Goal: Transaction & Acquisition: Purchase product/service

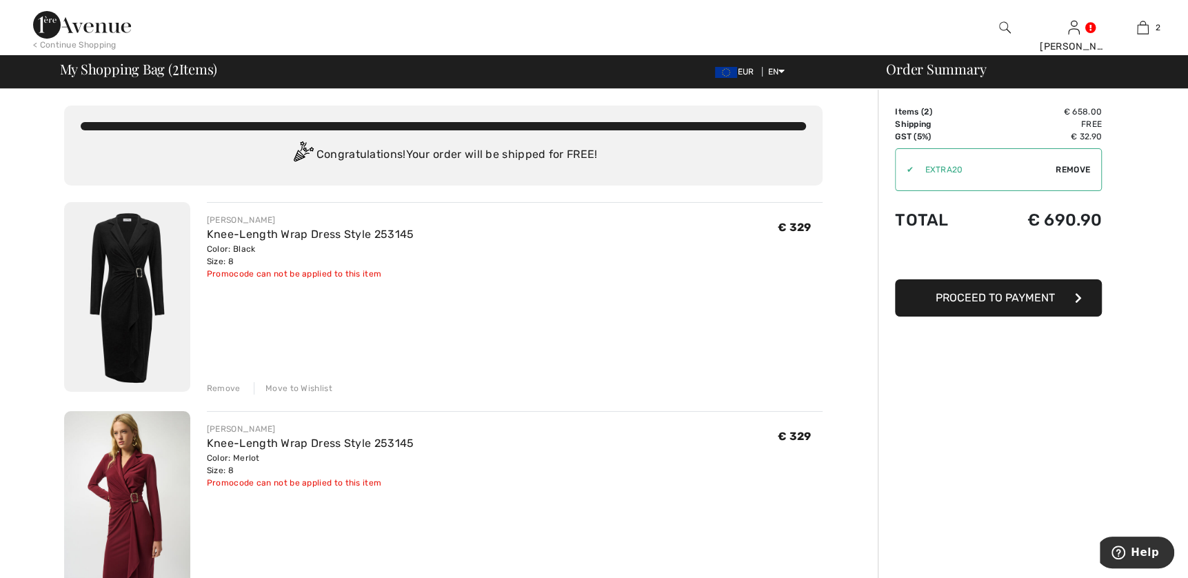
click at [228, 385] on div "Remove" at bounding box center [224, 388] width 34 height 12
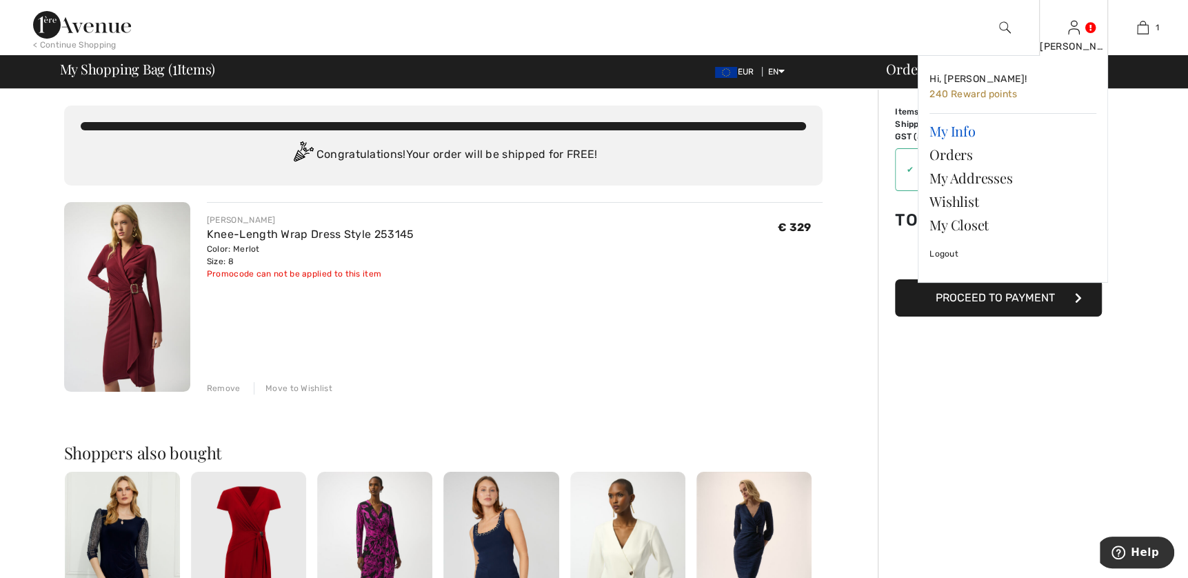
click at [939, 131] on link "My Info" at bounding box center [1013, 130] width 167 height 23
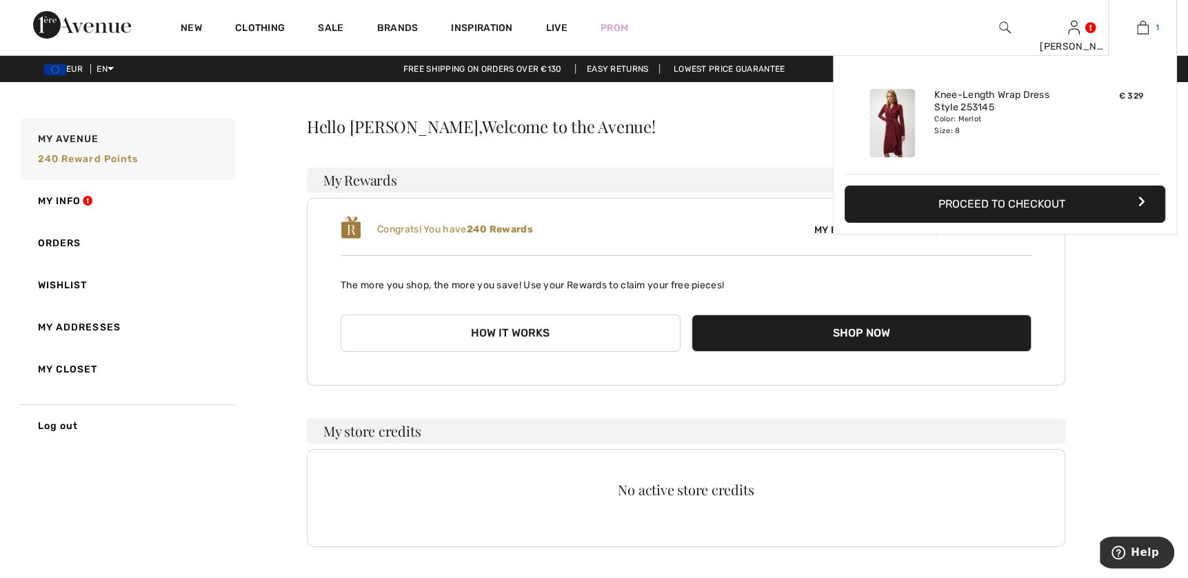
click at [1163, 32] on link "1" at bounding box center [1143, 27] width 68 height 17
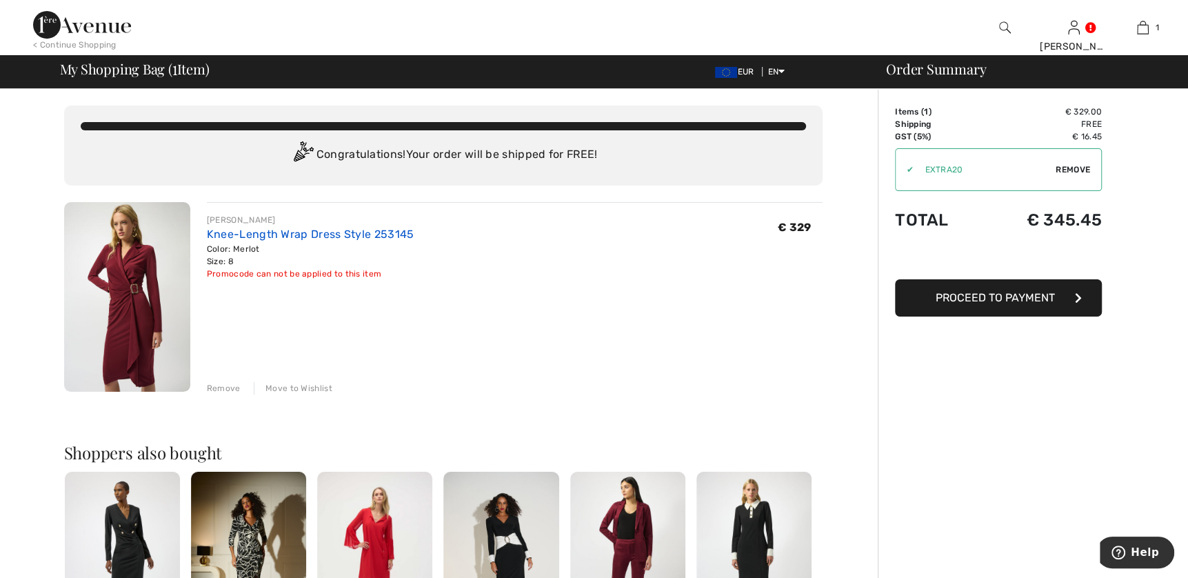
click at [218, 238] on link "Knee-Length Wrap Dress Style 253145" at bounding box center [311, 234] width 208 height 13
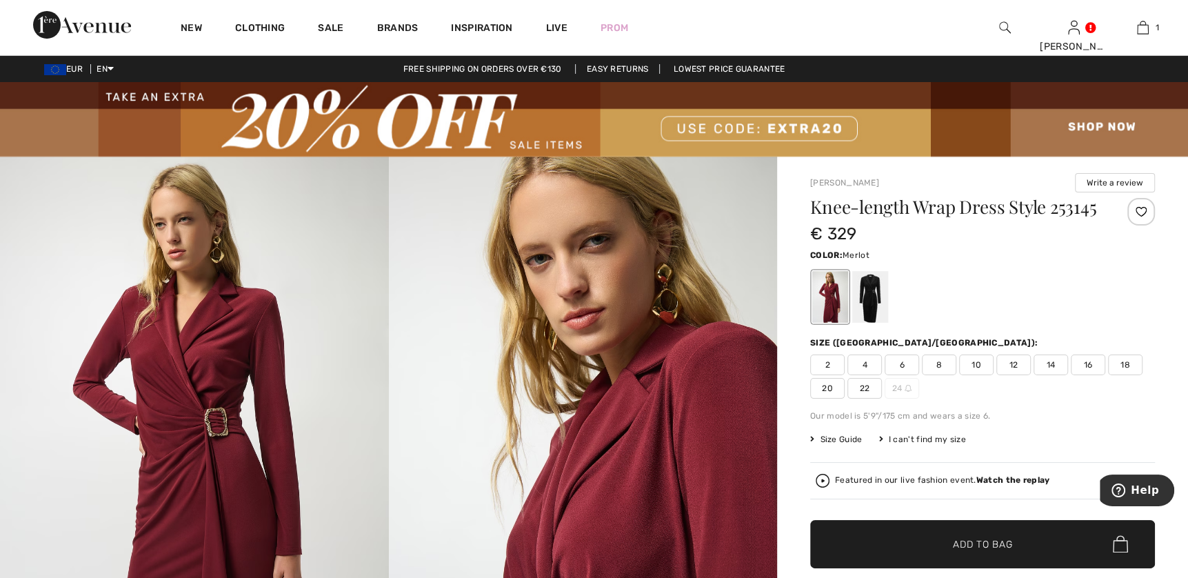
click at [1143, 210] on div at bounding box center [1141, 212] width 28 height 28
click at [932, 364] on span "8" at bounding box center [939, 364] width 34 height 21
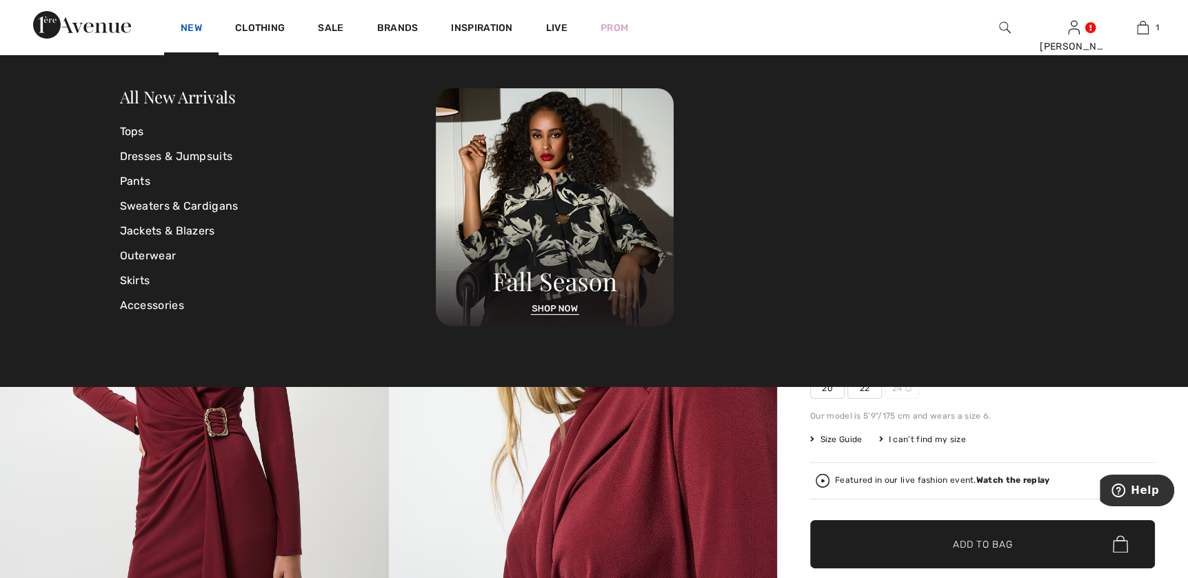
click at [190, 30] on link "New" at bounding box center [191, 29] width 21 height 14
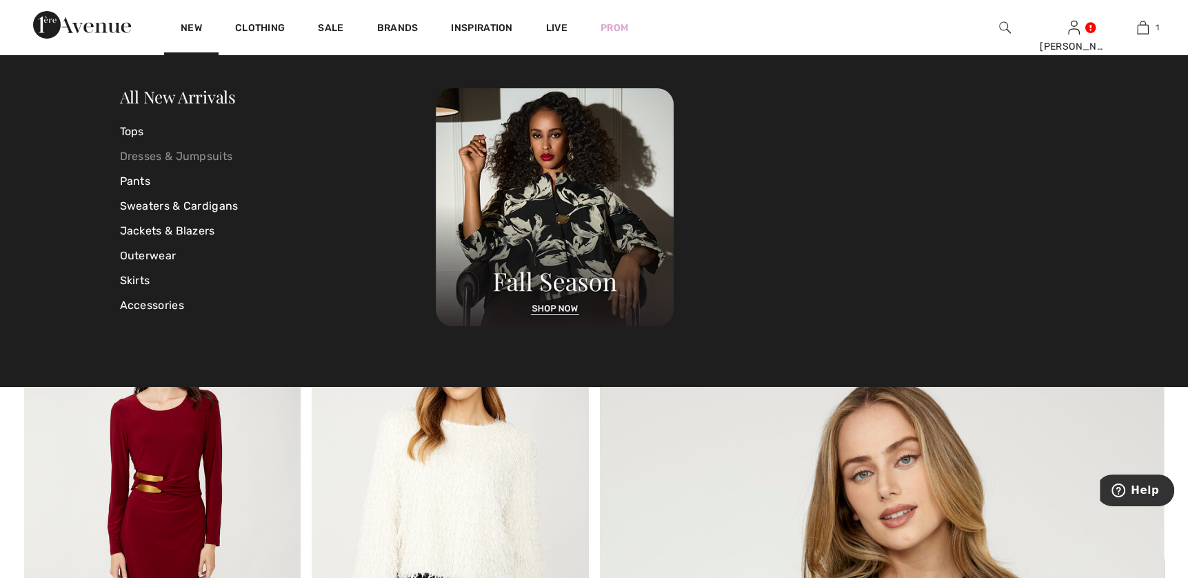
click at [137, 157] on link "Dresses & Jumpsuits" at bounding box center [278, 156] width 317 height 25
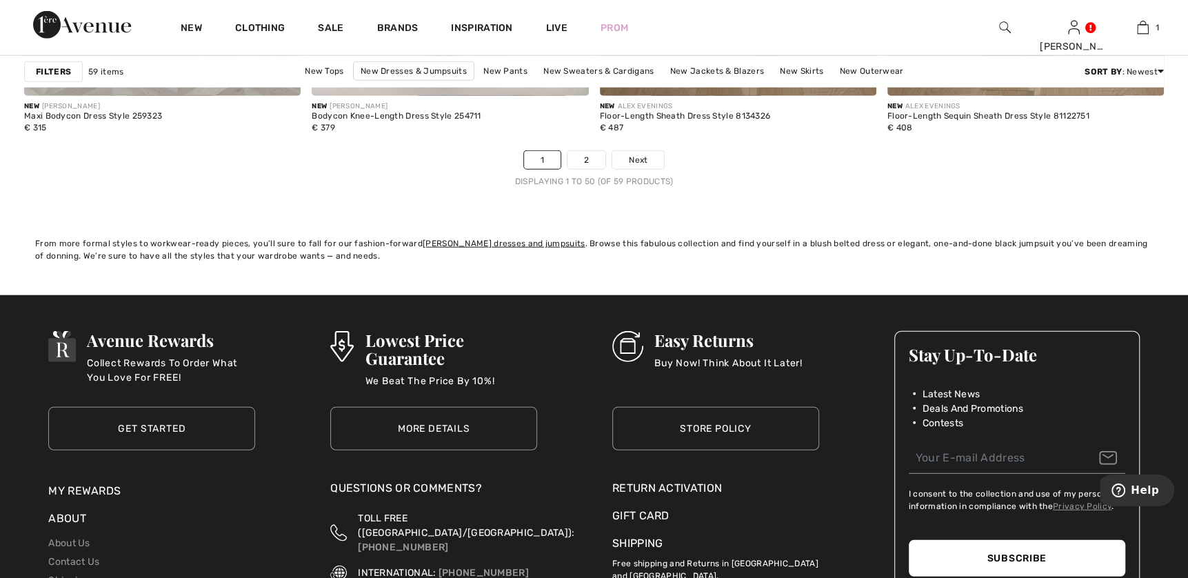
scroll to position [7447, 0]
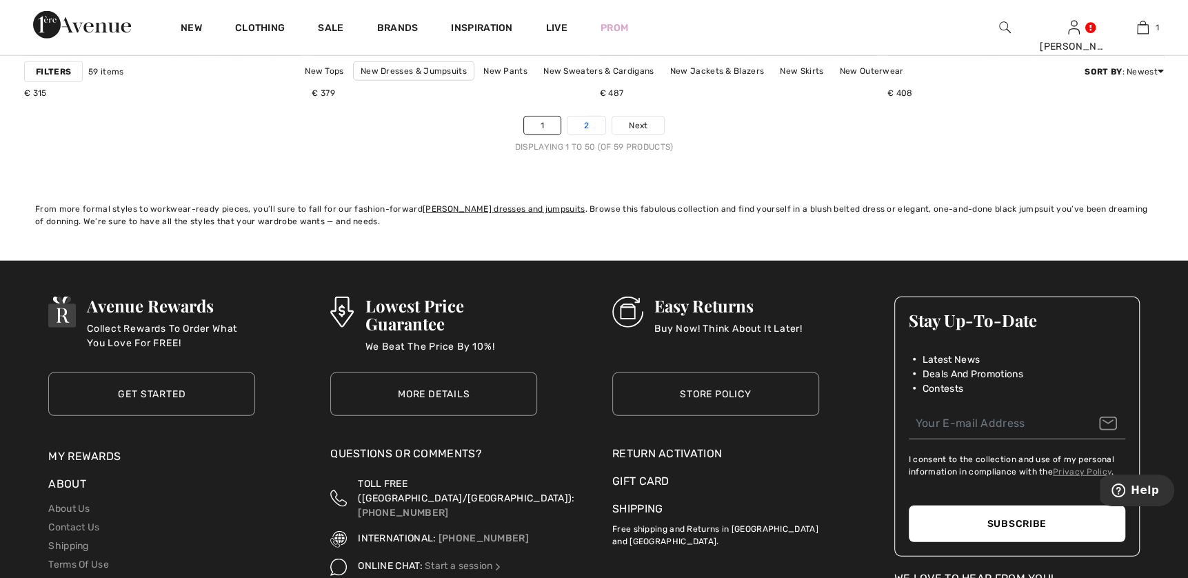
click at [596, 131] on link "2" at bounding box center [587, 126] width 38 height 18
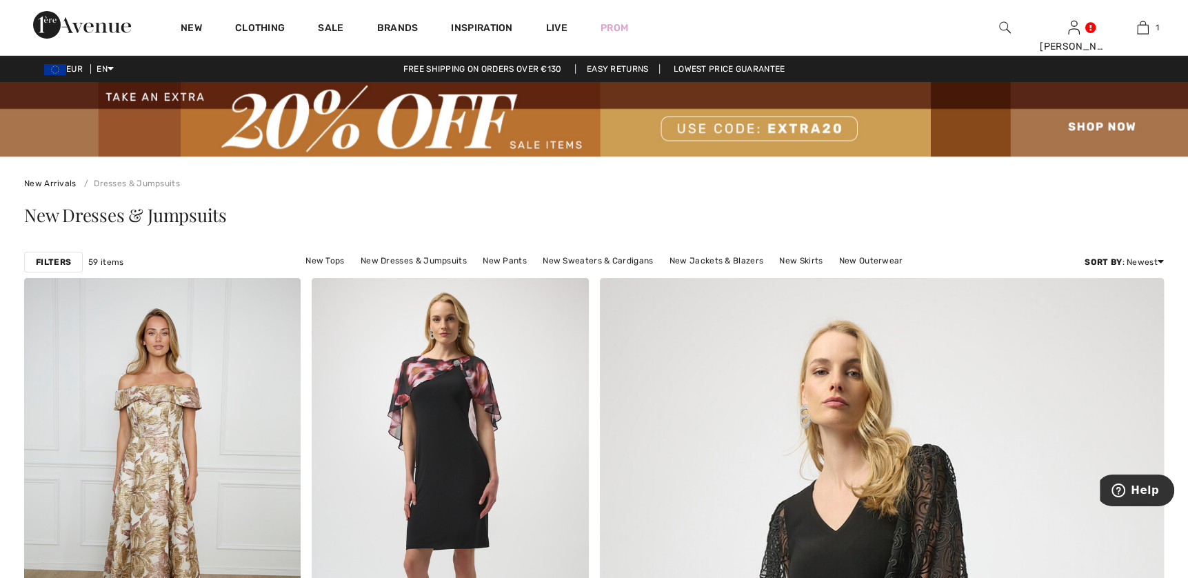
click at [436, 138] on img at bounding box center [594, 119] width 1188 height 74
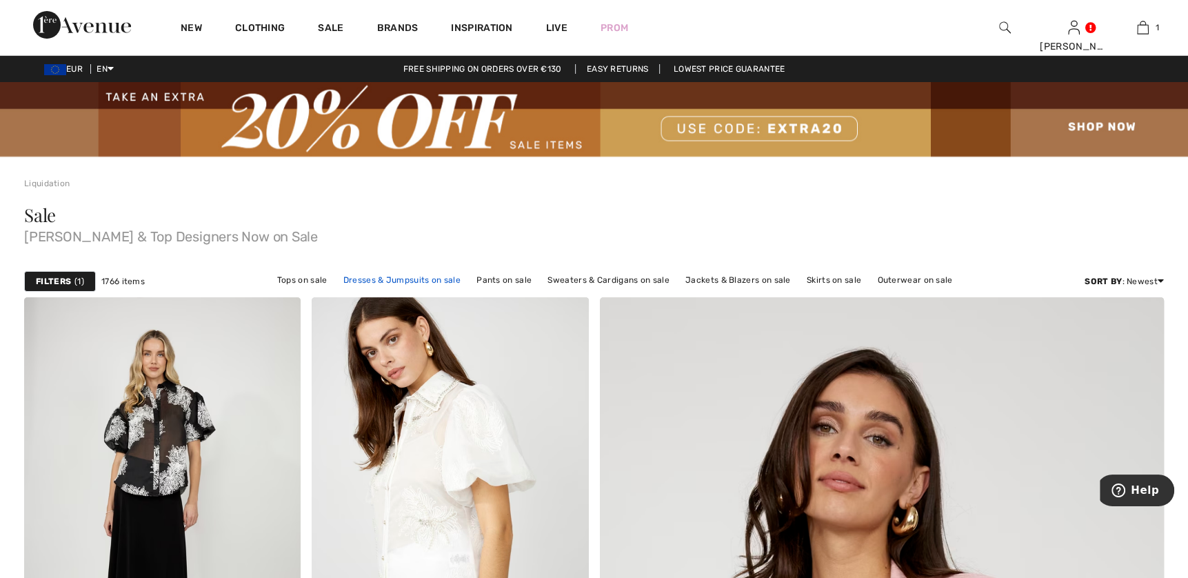
click at [377, 281] on link "Dresses & Jumpsuits on sale" at bounding box center [402, 280] width 131 height 18
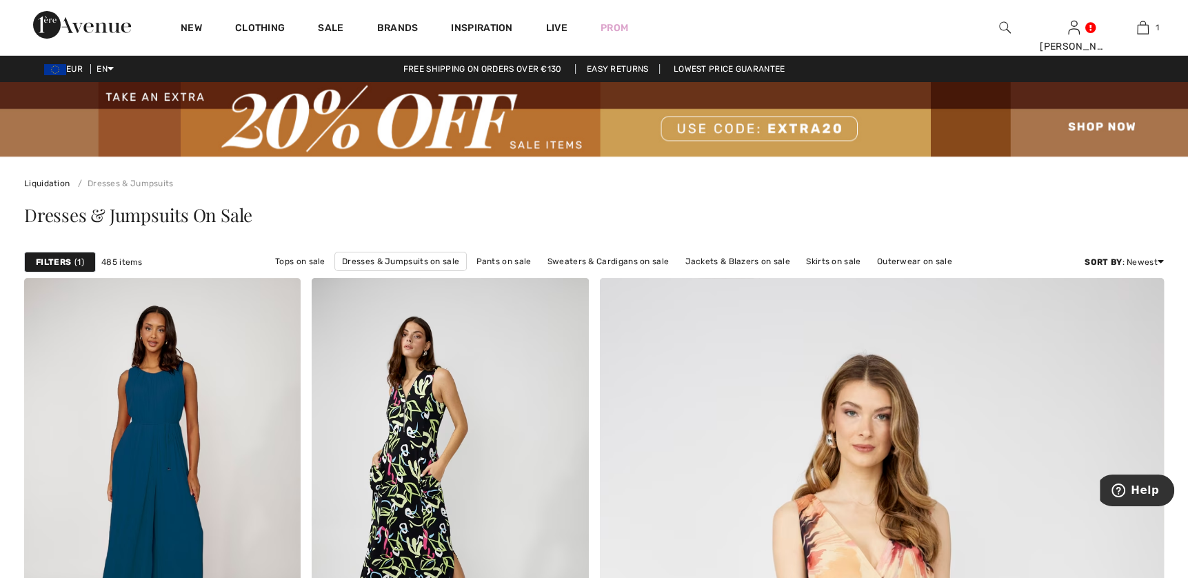
click at [57, 259] on strong "Filters" at bounding box center [53, 262] width 35 height 12
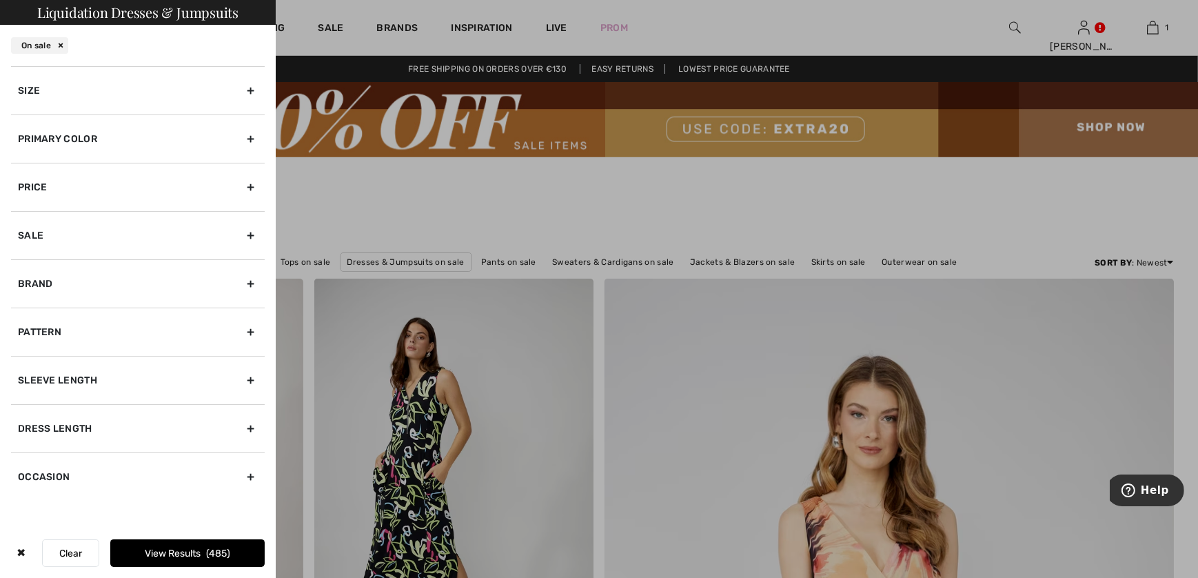
click at [23, 86] on div "Size" at bounding box center [138, 90] width 254 height 48
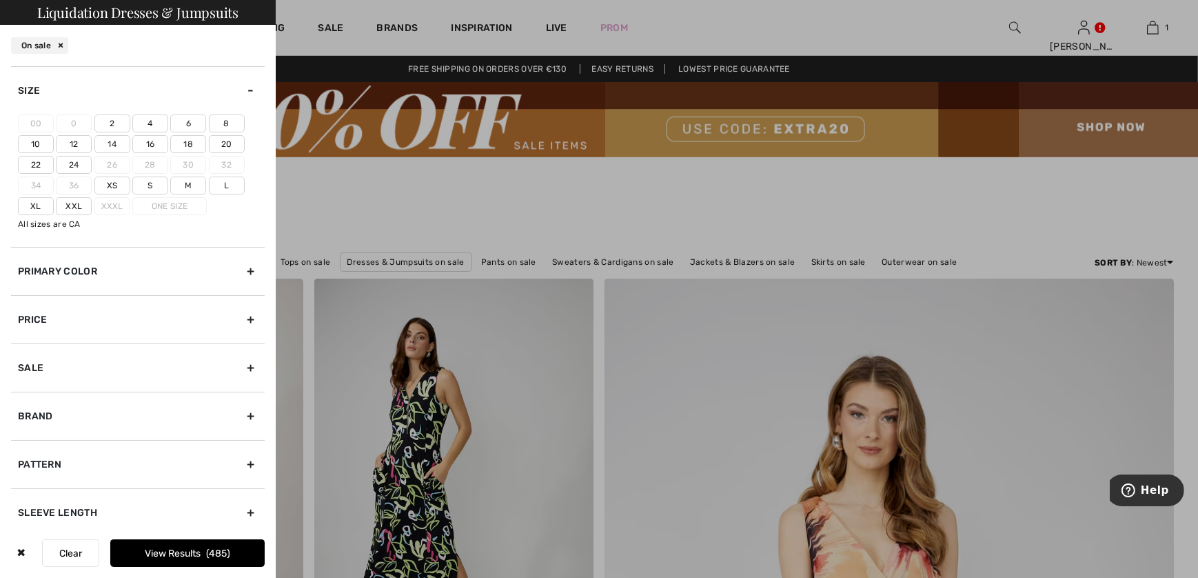
click at [228, 121] on label "8" at bounding box center [227, 123] width 36 height 18
click at [0, 0] on input"] "8" at bounding box center [0, 0] width 0 height 0
click at [84, 265] on div "Primary Color" at bounding box center [138, 271] width 254 height 48
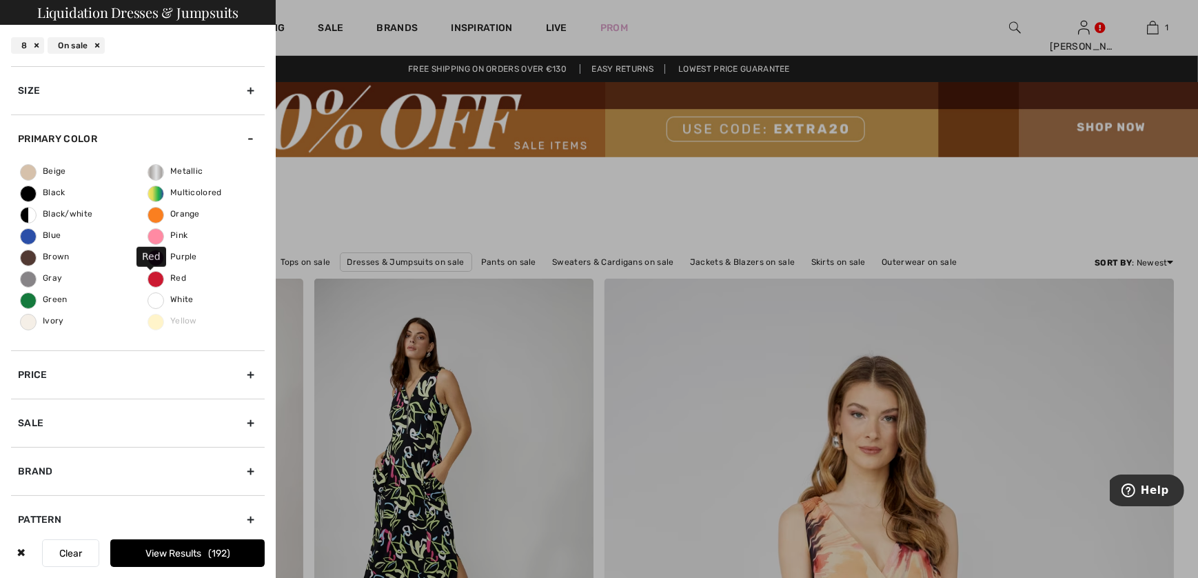
click at [150, 277] on span "Red" at bounding box center [167, 278] width 38 height 10
click at [0, 0] on input "Red" at bounding box center [0, 0] width 0 height 0
click at [149, 235] on span "Pink" at bounding box center [167, 235] width 39 height 10
click at [0, 0] on input "Pink" at bounding box center [0, 0] width 0 height 0
click at [183, 190] on span "Multicolored" at bounding box center [185, 193] width 74 height 10
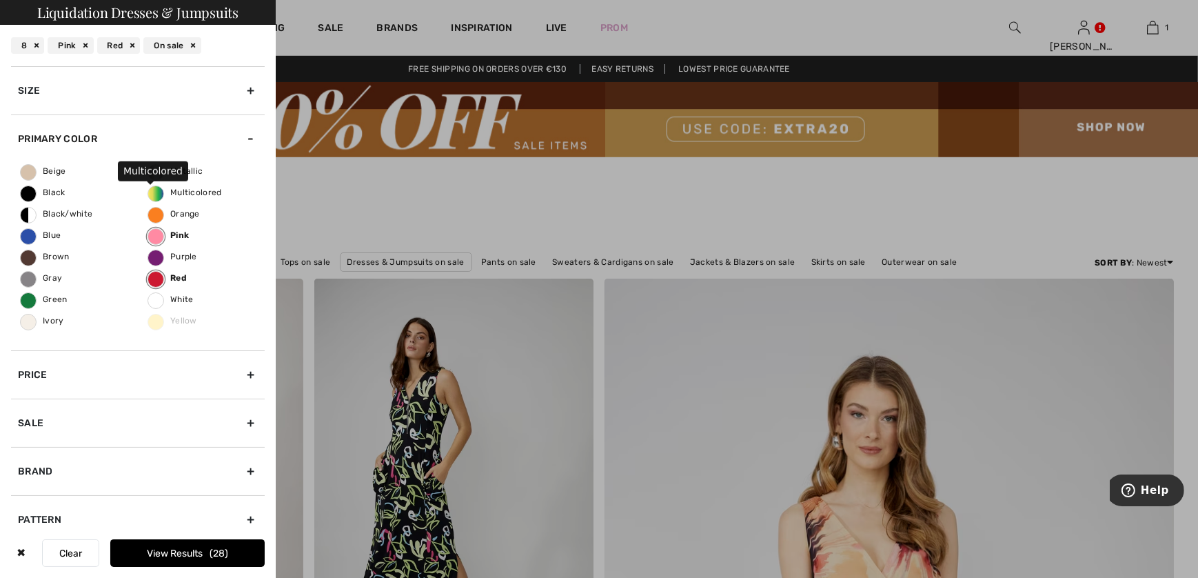
click at [0, 0] on input "Multicolored" at bounding box center [0, 0] width 0 height 0
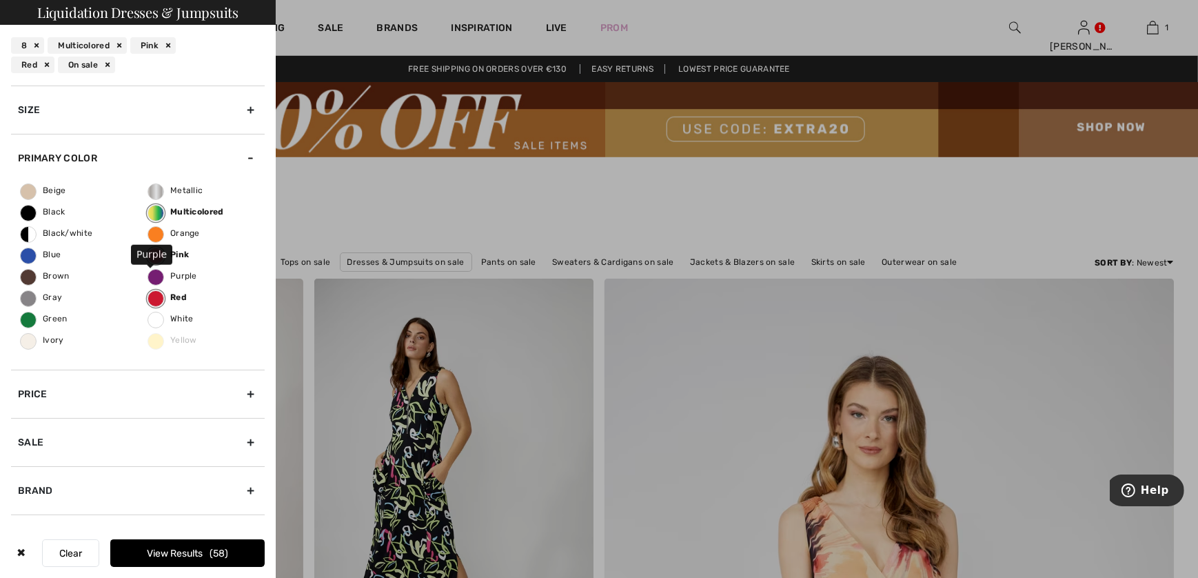
click at [177, 279] on span "Purple" at bounding box center [172, 276] width 49 height 10
click at [0, 0] on input "Purple" at bounding box center [0, 0] width 0 height 0
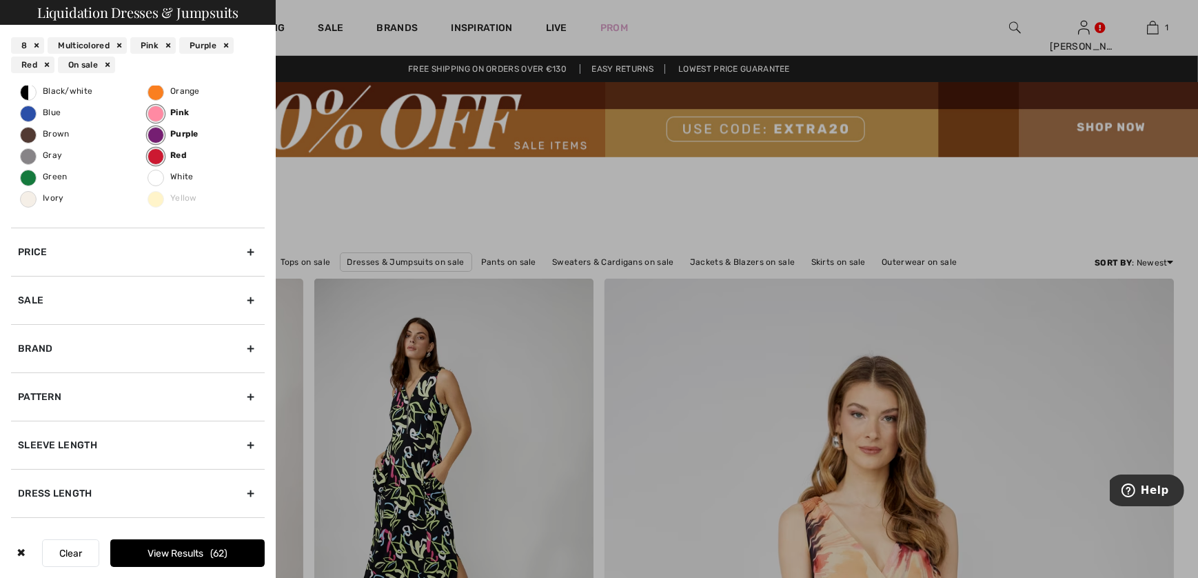
scroll to position [109, 0]
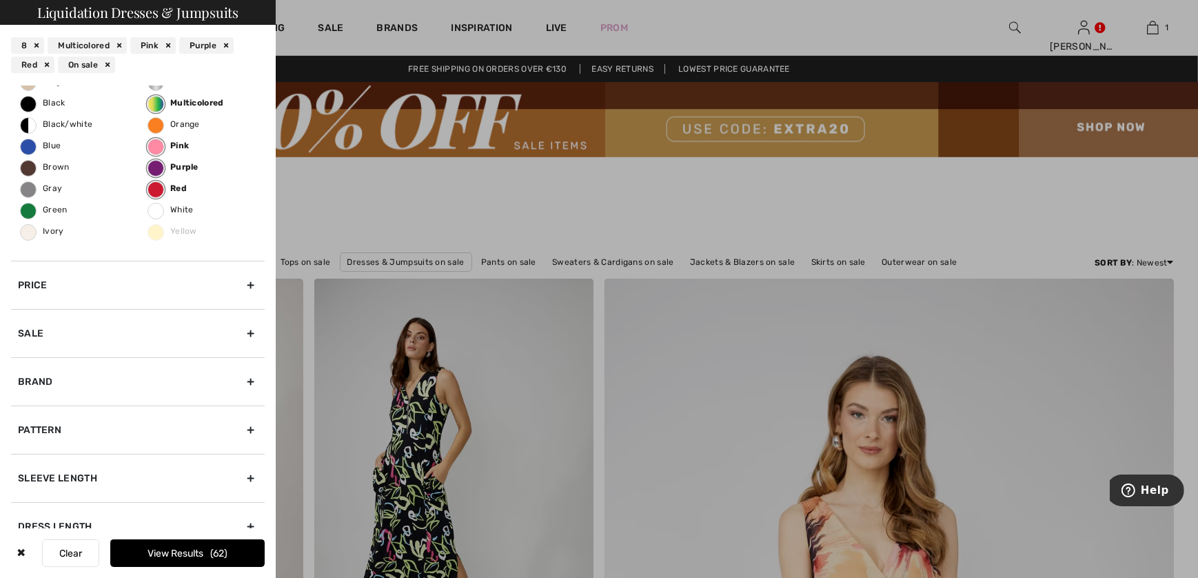
click at [21, 374] on div "Brand" at bounding box center [138, 381] width 254 height 48
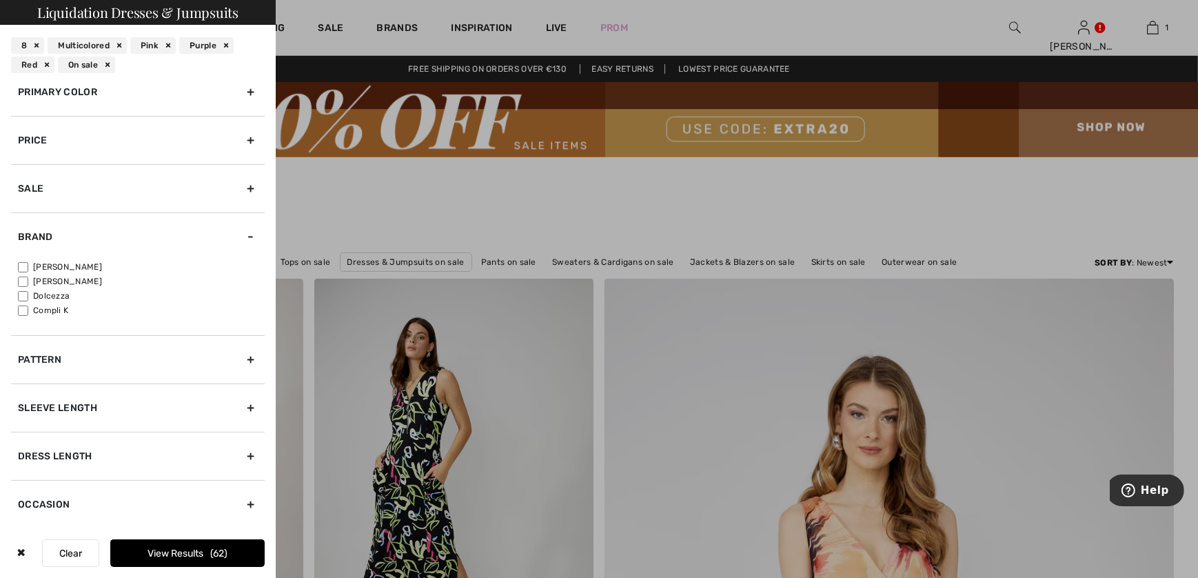
scroll to position [65, 0]
click at [61, 265] on label "[PERSON_NAME]" at bounding box center [141, 268] width 247 height 12
click at [28, 265] on input"] "[PERSON_NAME]" at bounding box center [23, 268] width 10 height 10
checkbox input"] "true"
click at [59, 283] on label "[PERSON_NAME]" at bounding box center [141, 283] width 247 height 12
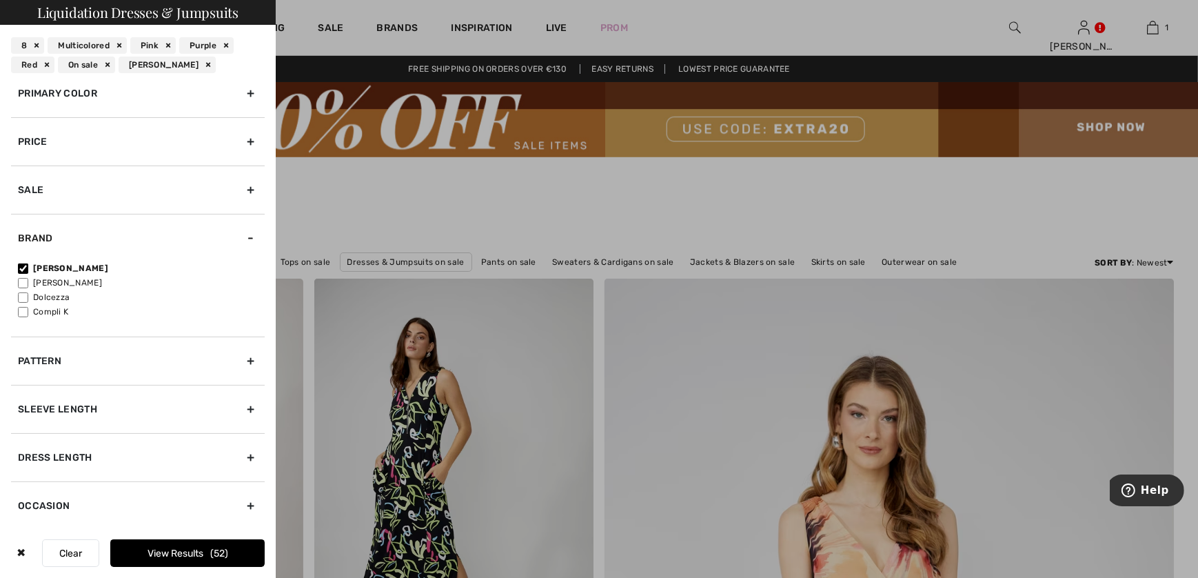
click at [28, 283] on input"] "[PERSON_NAME]" at bounding box center [23, 283] width 10 height 10
checkbox input"] "true"
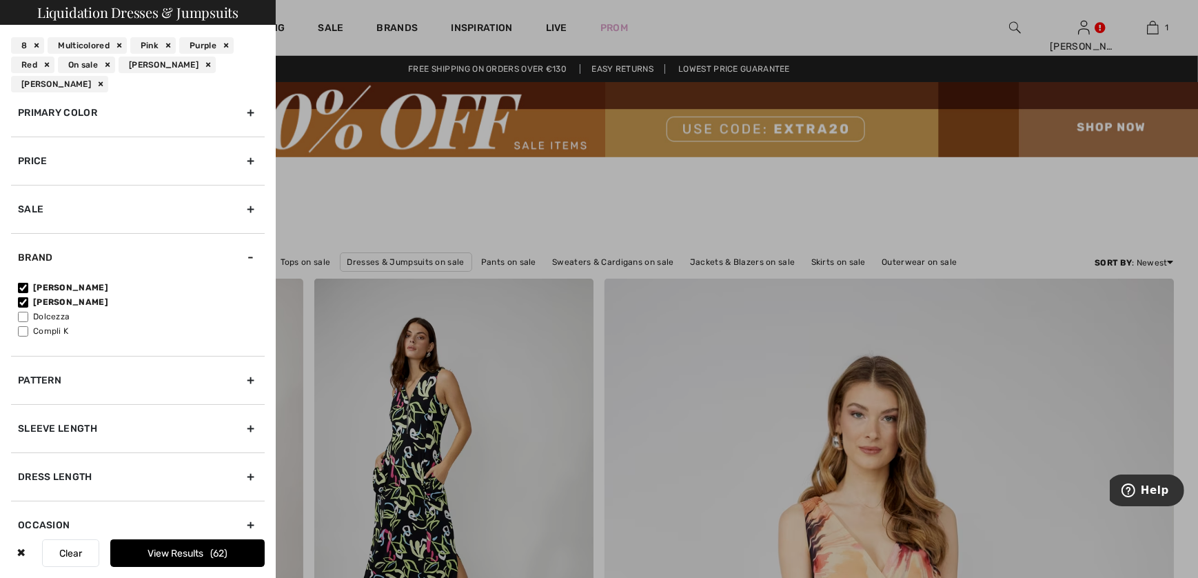
scroll to position [84, 0]
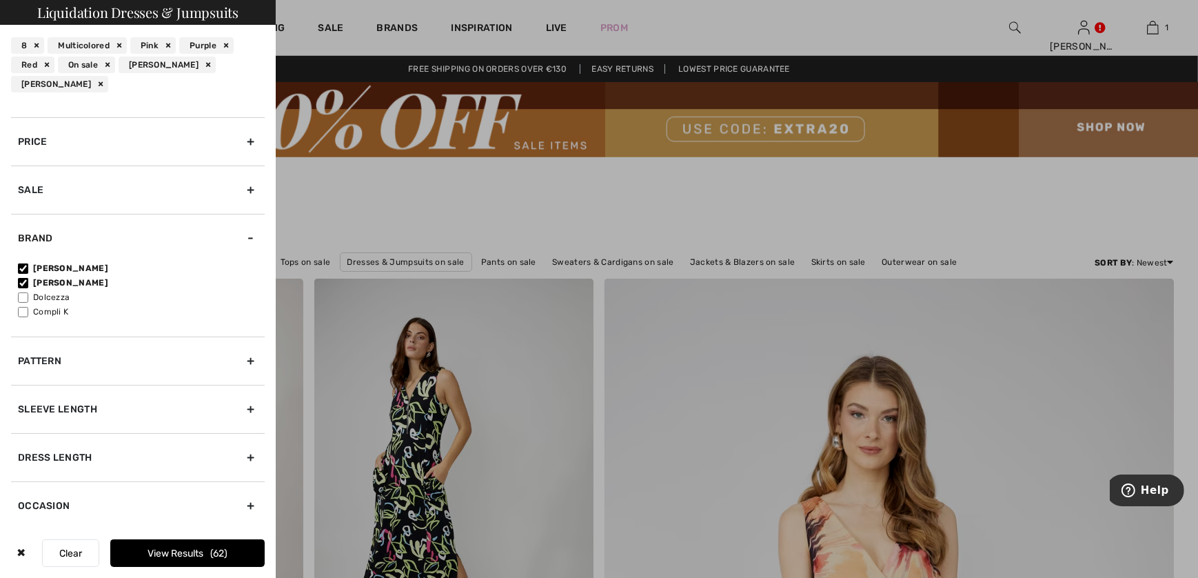
click at [220, 555] on span "62" at bounding box center [218, 554] width 17 height 12
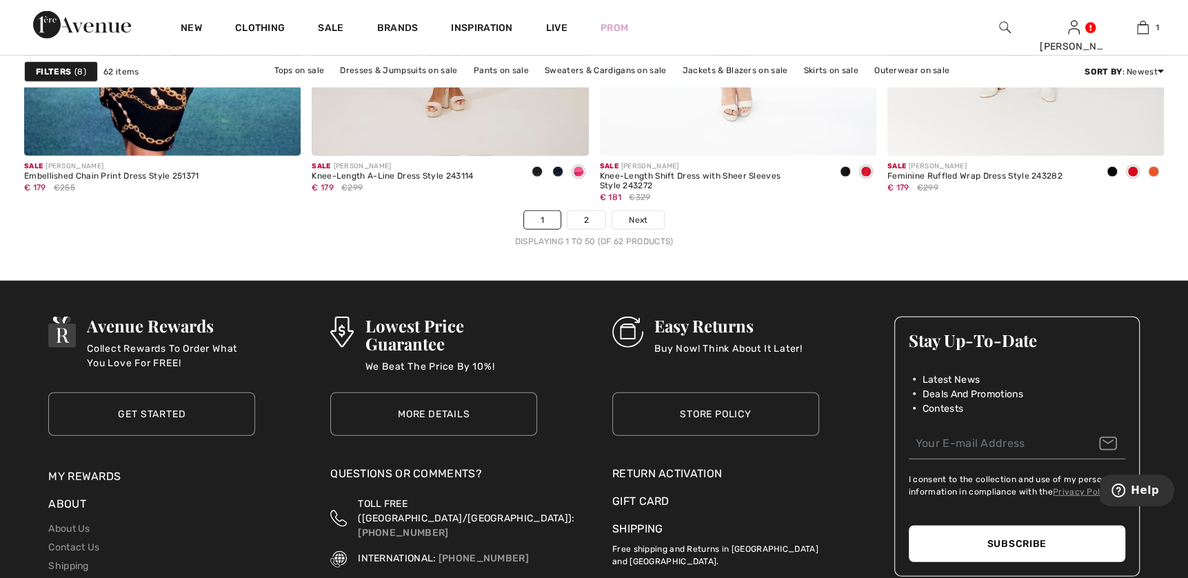
scroll to position [7379, 0]
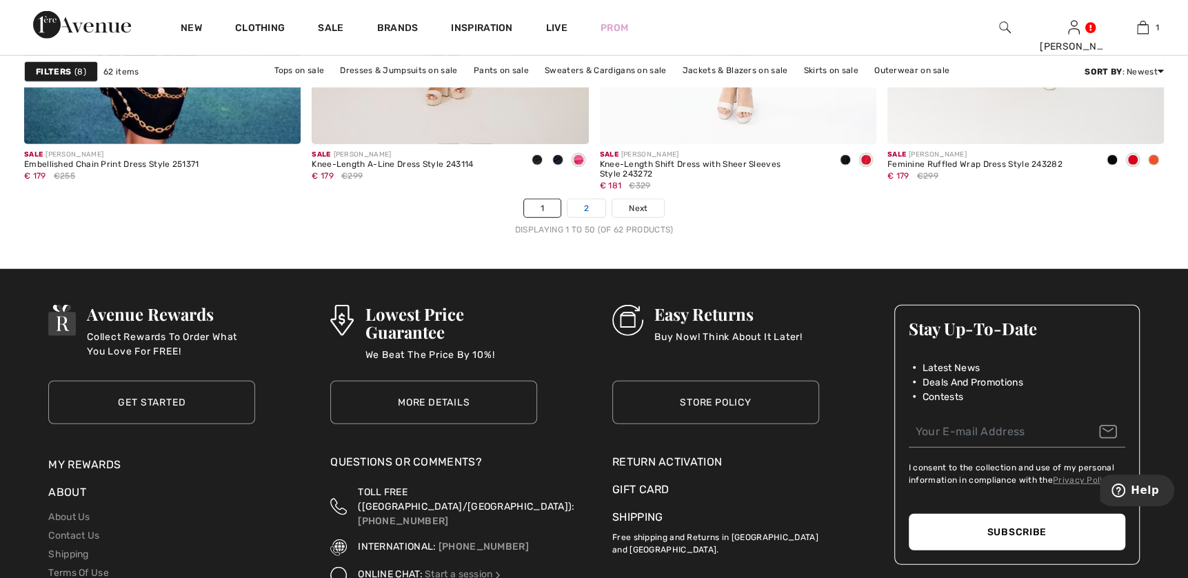
click at [576, 208] on link "2" at bounding box center [587, 208] width 38 height 18
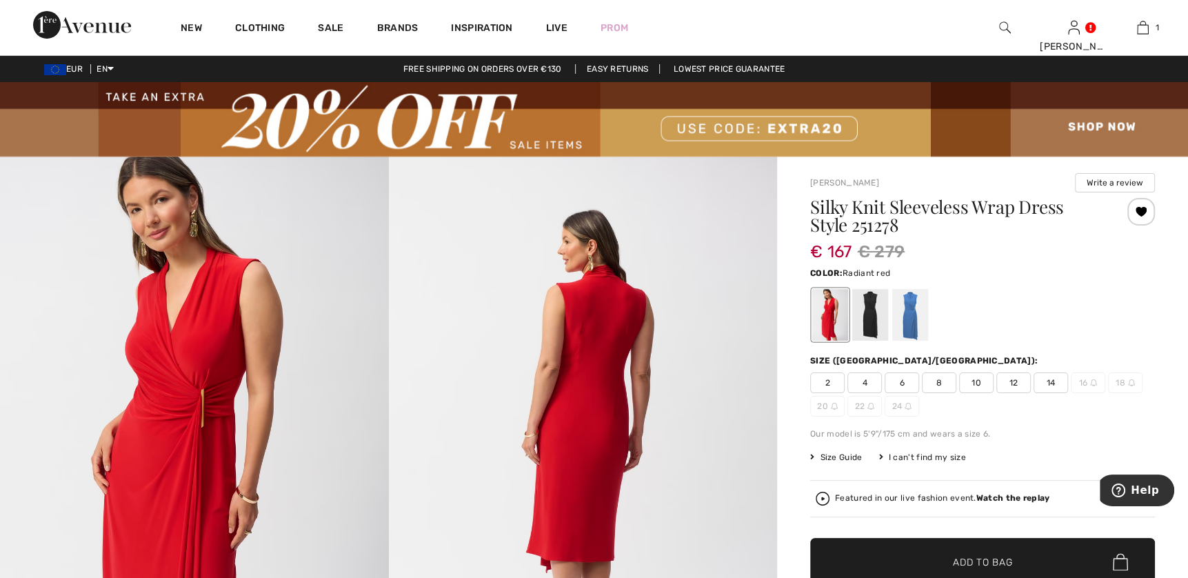
click at [945, 385] on span "8" at bounding box center [939, 382] width 34 height 21
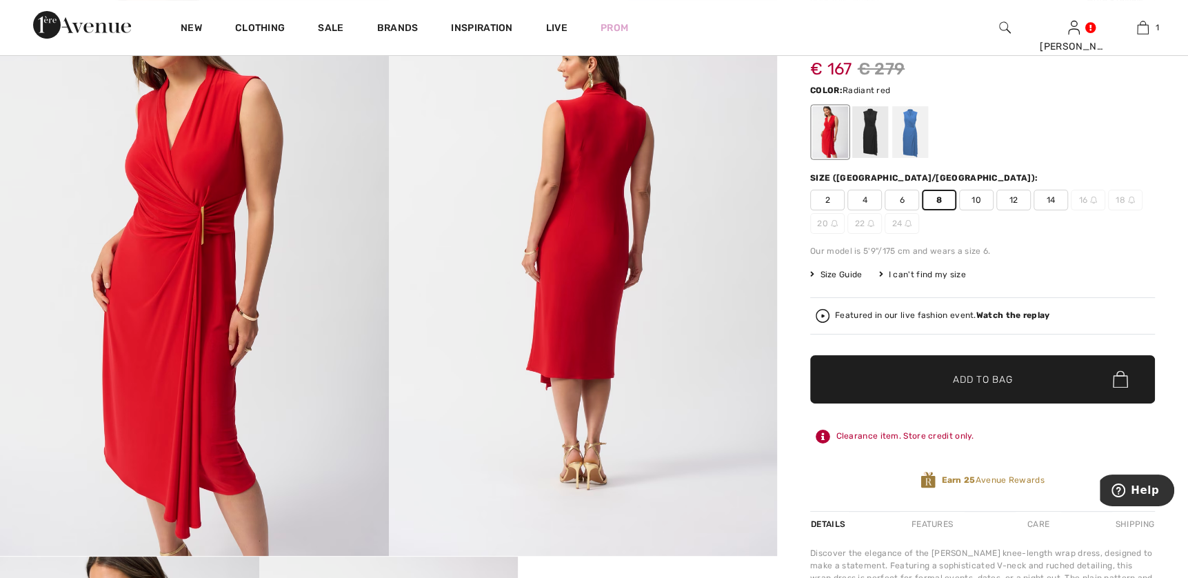
scroll to position [207, 0]
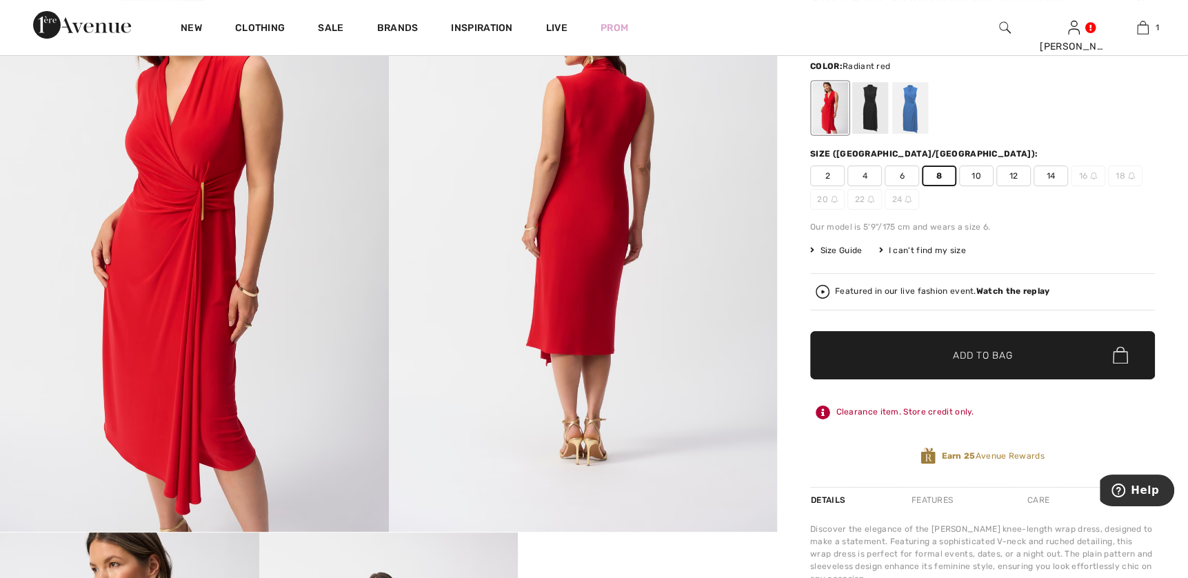
click at [968, 353] on span "Add to Bag" at bounding box center [982, 355] width 59 height 14
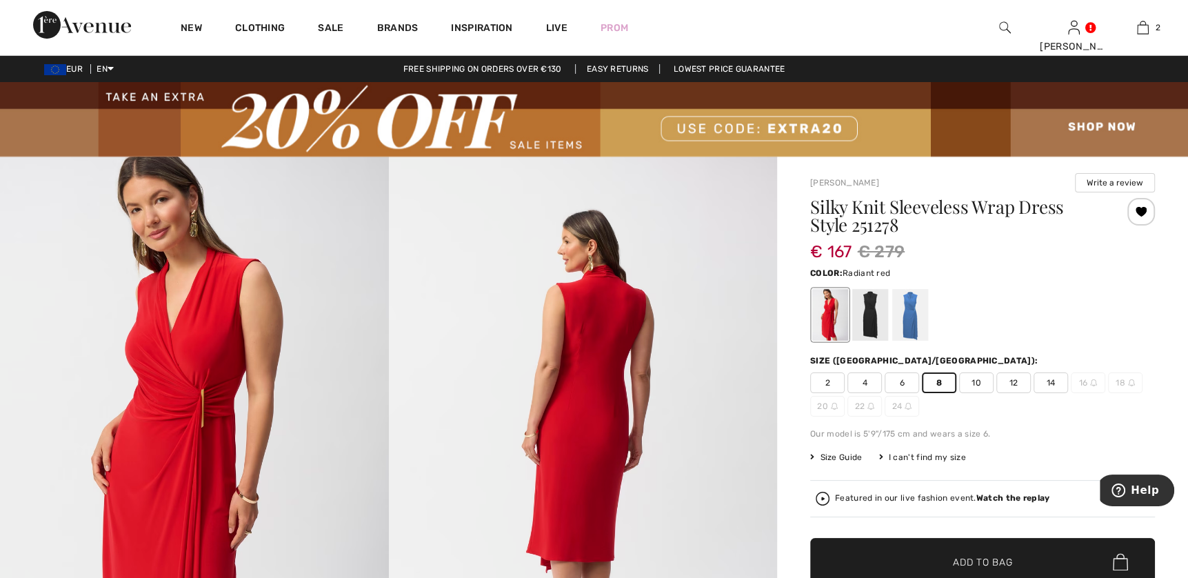
scroll to position [0, 0]
click at [910, 306] on div at bounding box center [910, 315] width 36 height 52
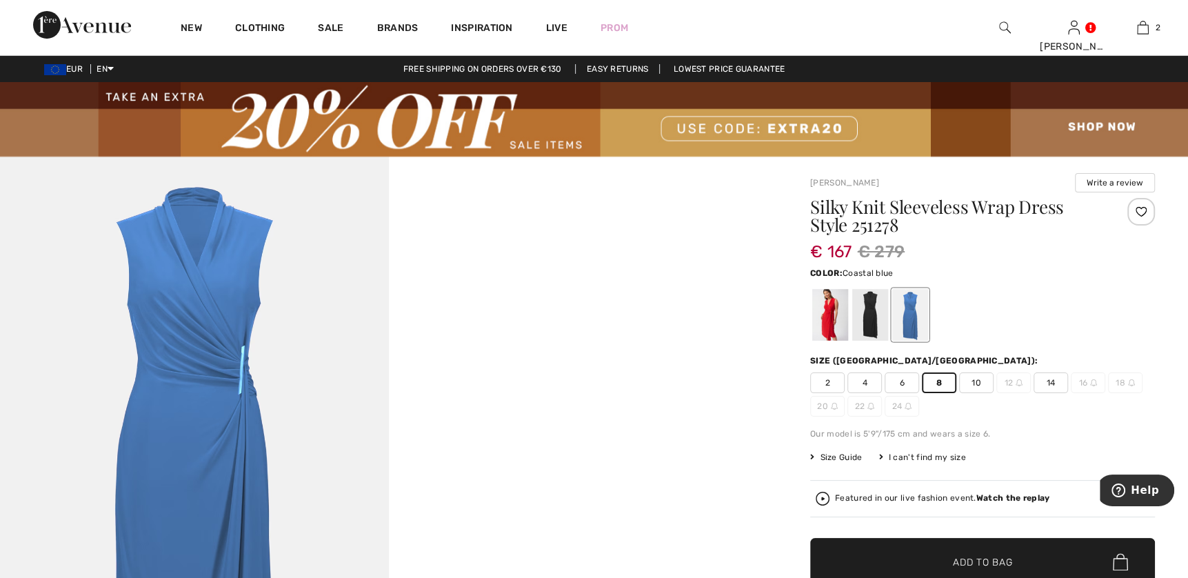
click at [969, 543] on span "✔ Added to Bag Add to Bag" at bounding box center [982, 562] width 345 height 48
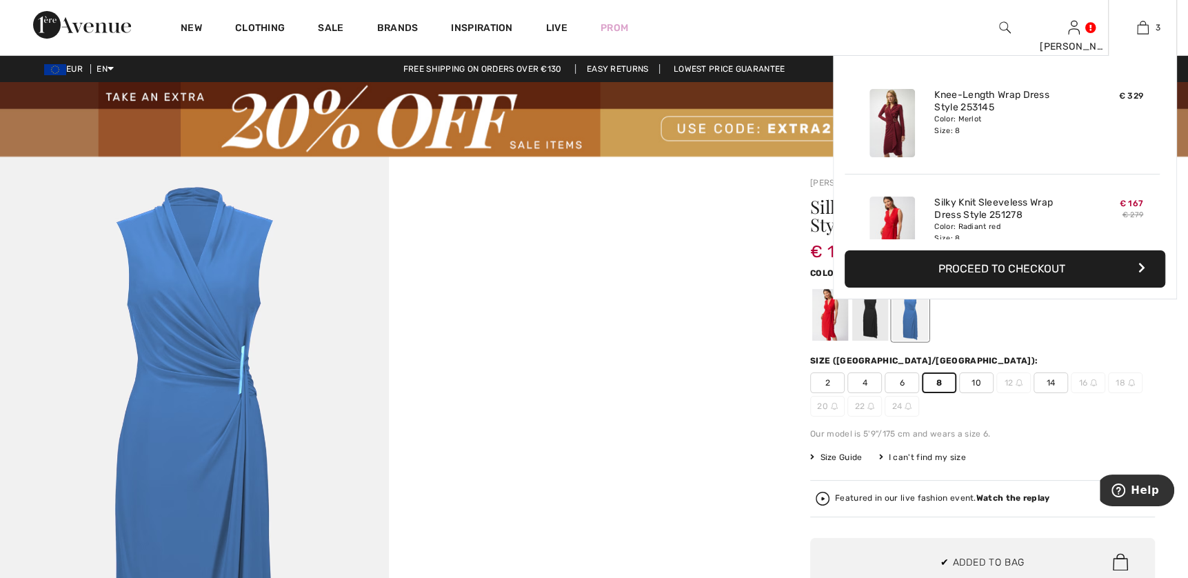
scroll to position [150, 0]
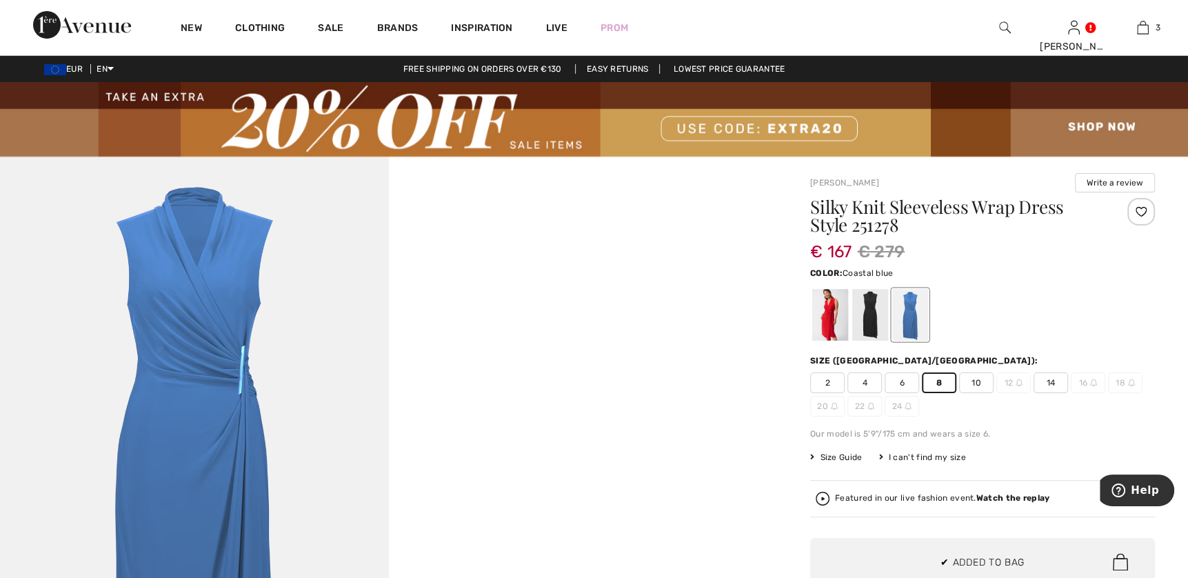
click at [1134, 352] on div "Silky Knit Sleeveless Wrap Dress Style 251278 € 167 € 279 Color: Coastal blue S…" at bounding box center [982, 446] width 345 height 496
click at [1141, 215] on div at bounding box center [1141, 212] width 28 height 28
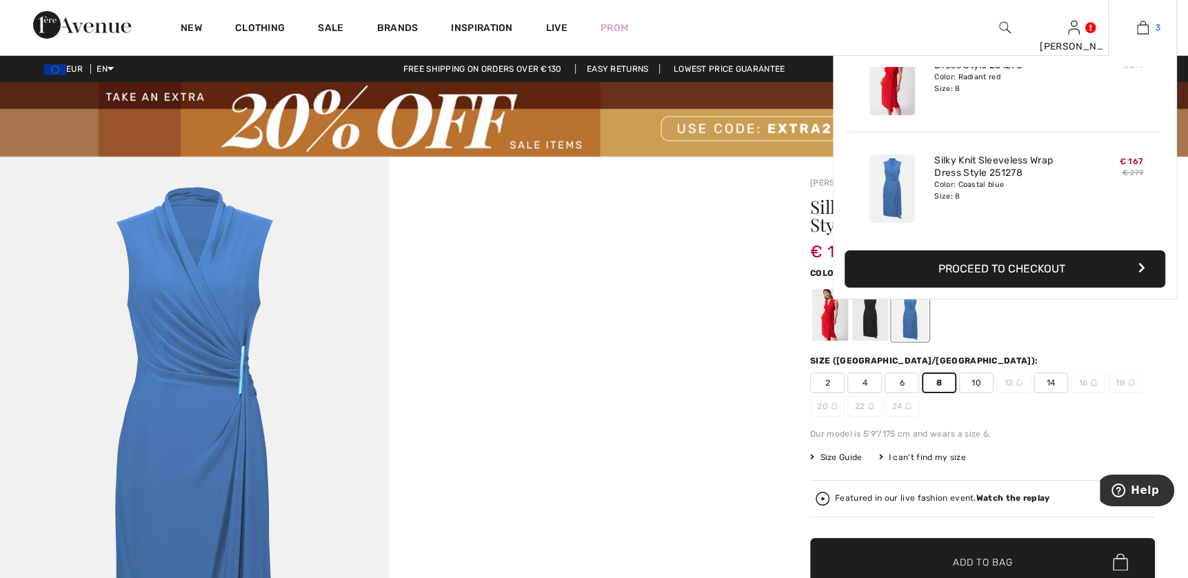
click at [1150, 31] on link "3" at bounding box center [1143, 27] width 68 height 17
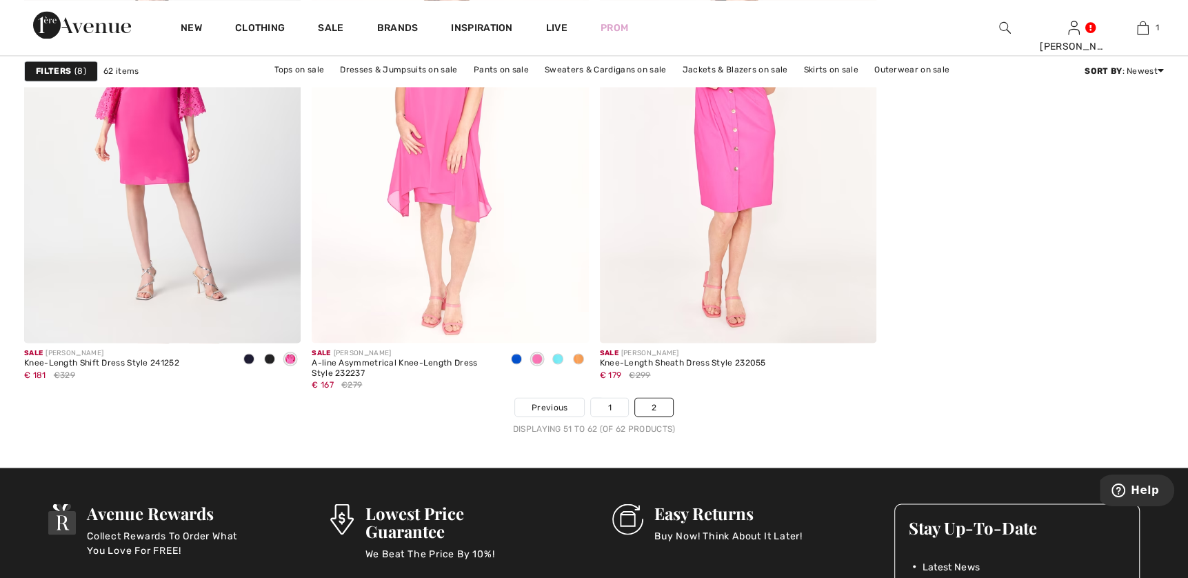
scroll to position [2138, 0]
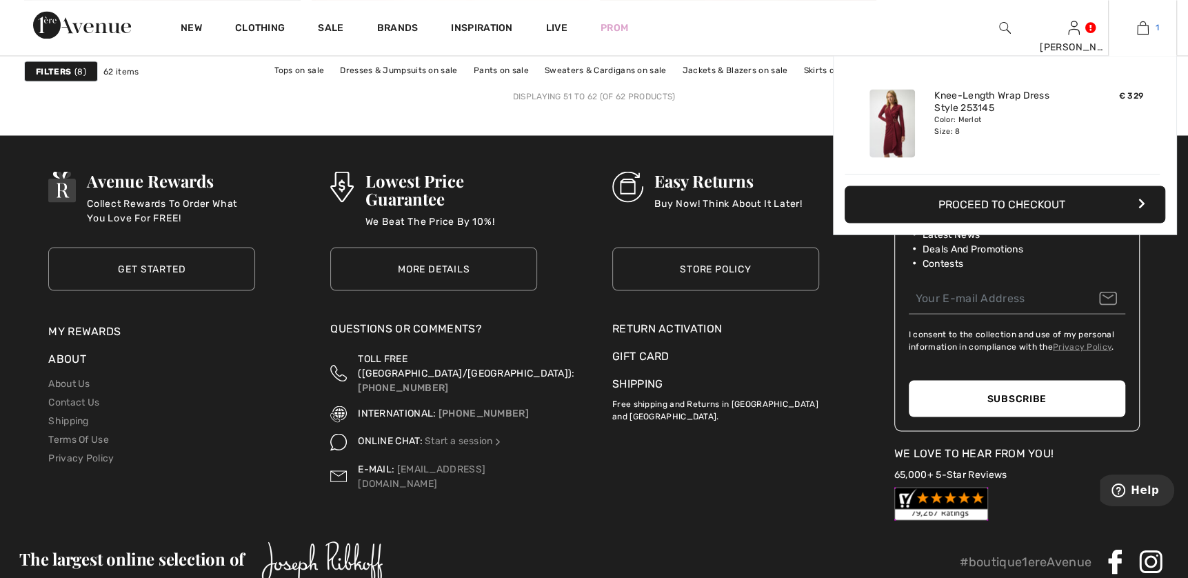
click at [1145, 26] on img at bounding box center [1143, 27] width 12 height 17
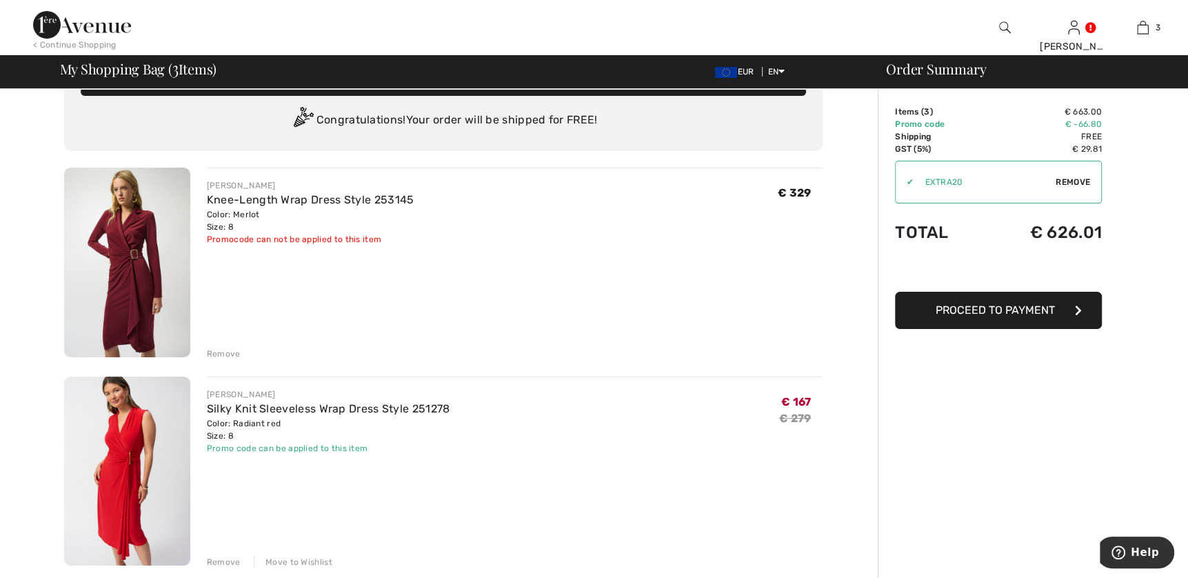
scroll to position [69, 0]
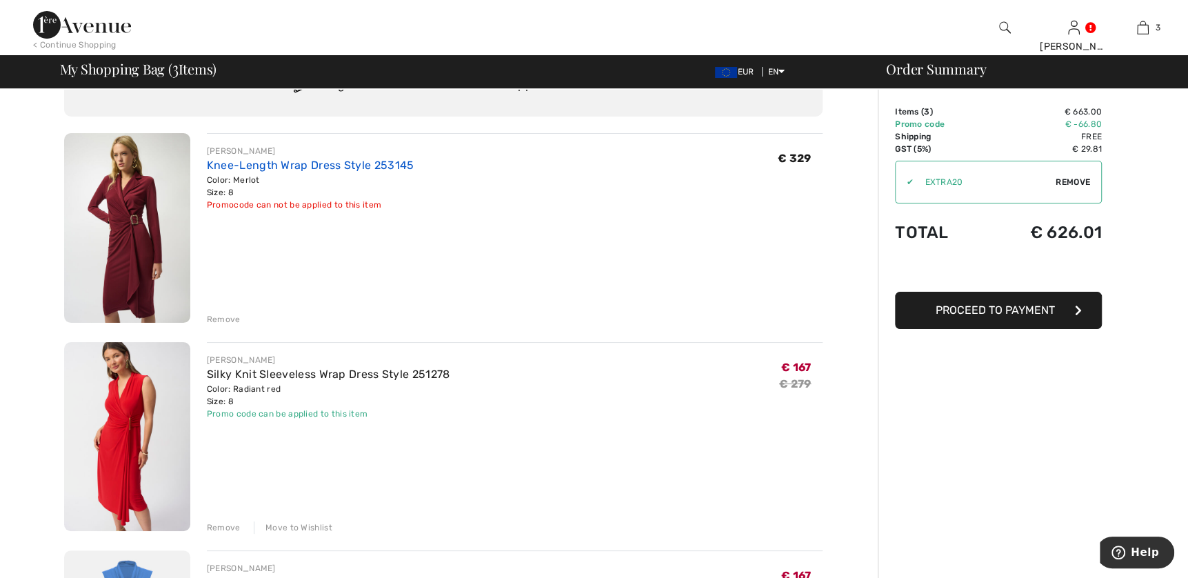
click at [388, 163] on link "Knee-Length Wrap Dress Style 253145" at bounding box center [311, 165] width 208 height 13
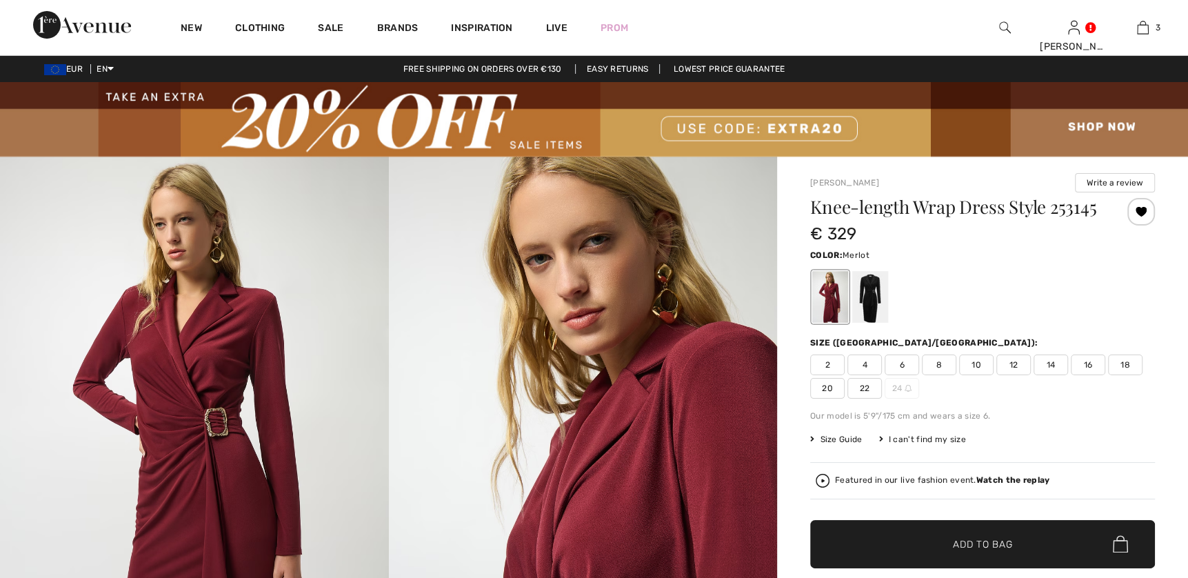
click at [1078, 210] on h1 "Knee-length Wrap Dress Style 253145" at bounding box center [954, 207] width 288 height 18
